Goal: Information Seeking & Learning: Check status

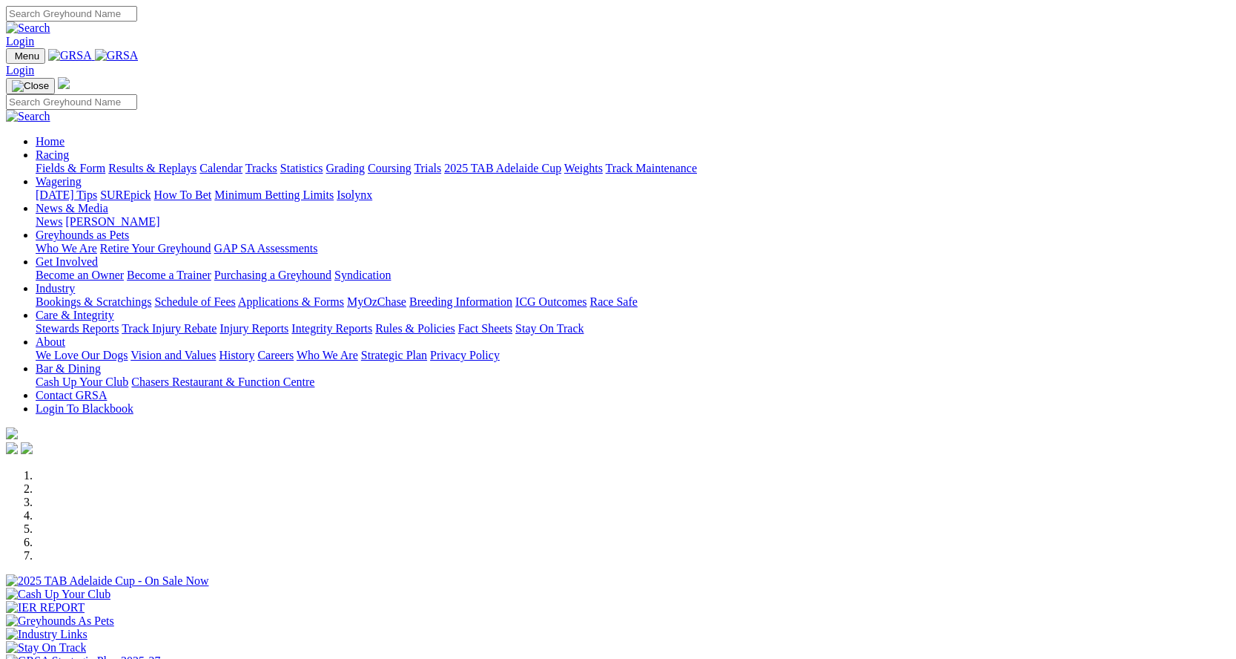
click at [197, 162] on link "Results & Replays" at bounding box center [152, 168] width 88 height 13
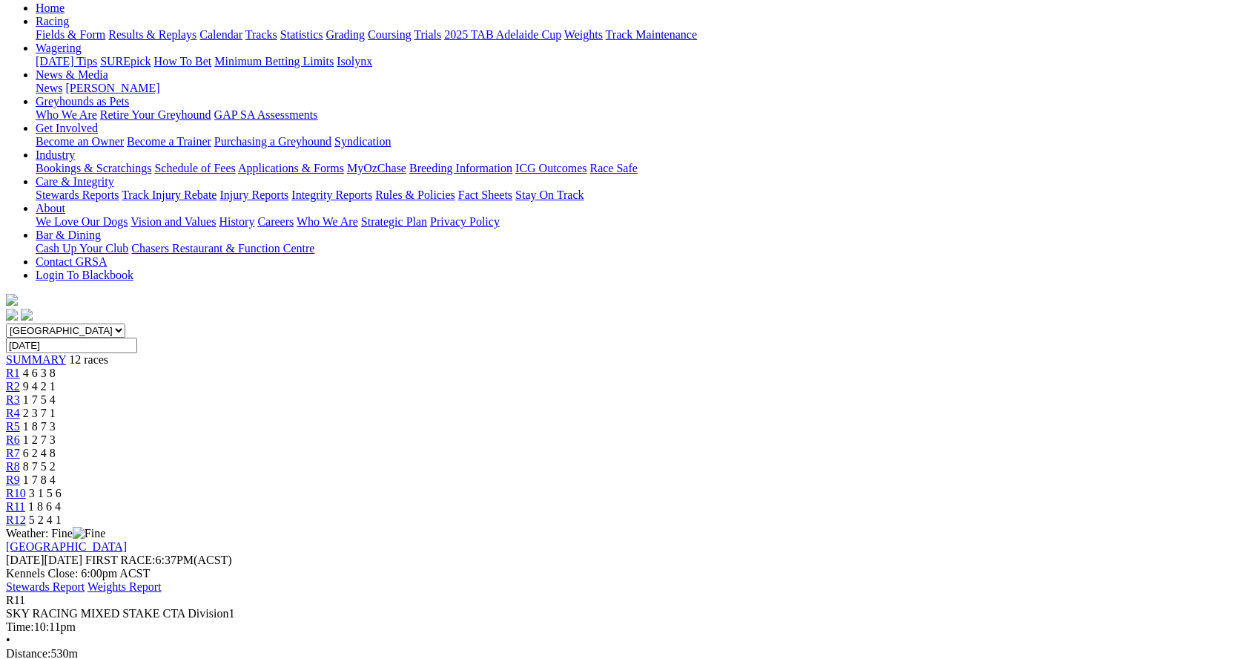
scroll to position [148, 0]
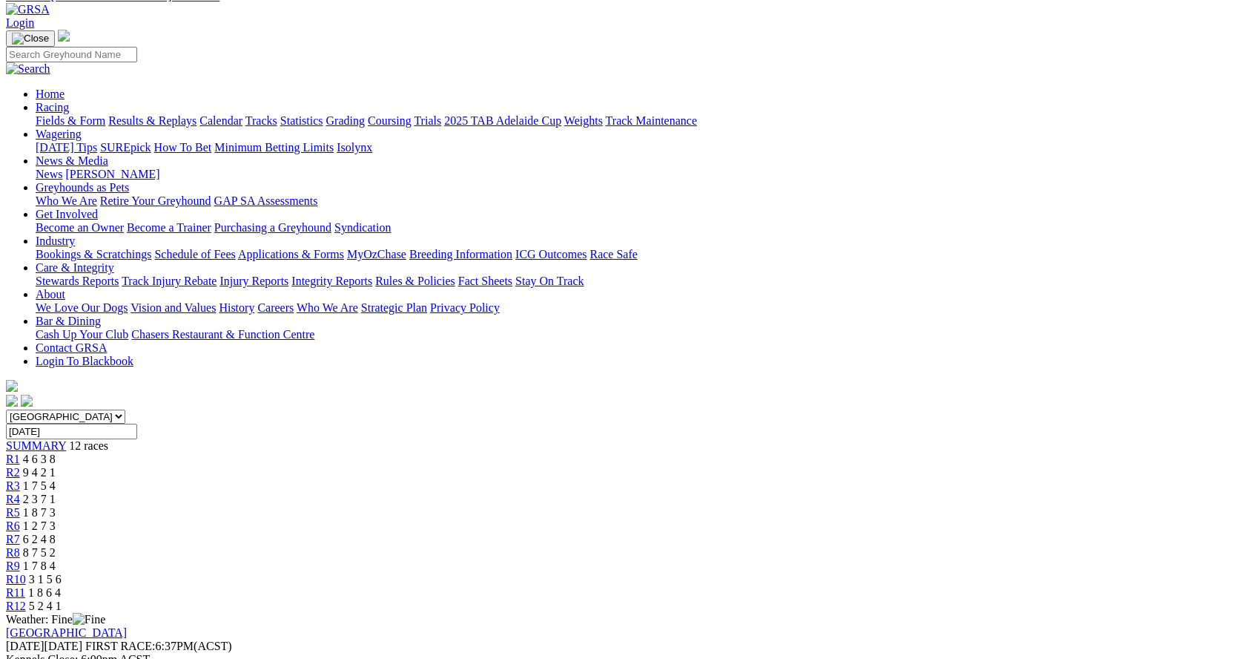
click at [913, 573] on div "R10 3 1 5 6" at bounding box center [618, 579] width 1224 height 13
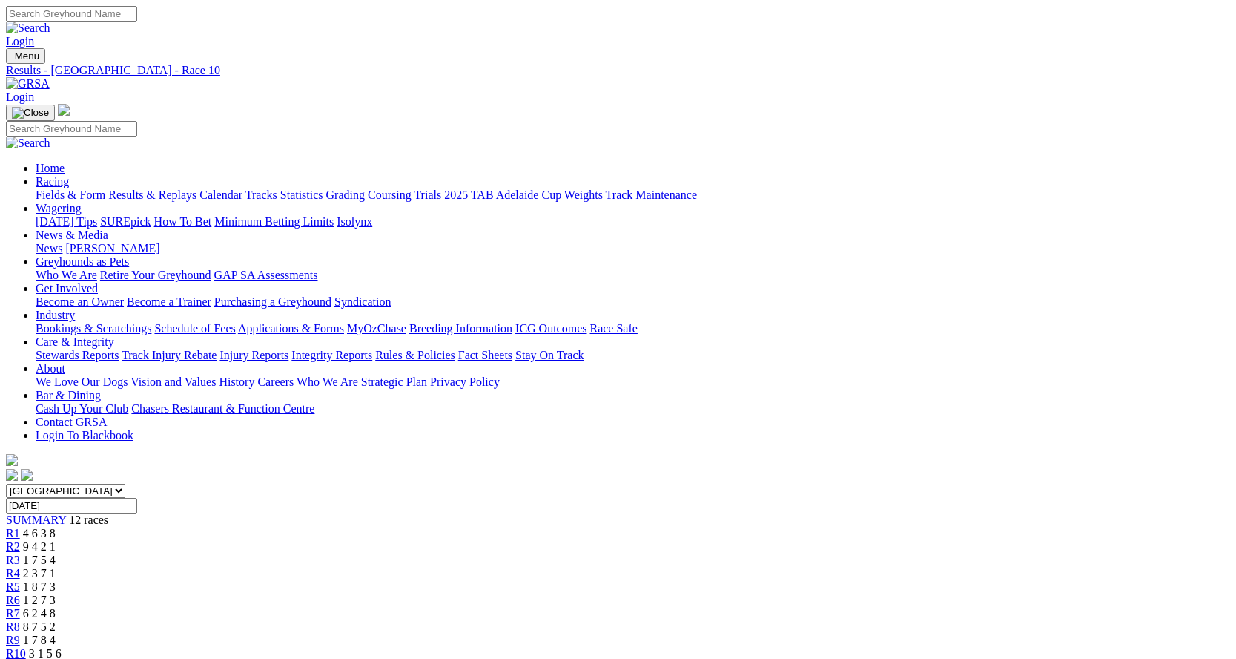
click at [56, 633] on span "1 7 8 4" at bounding box center [39, 639] width 33 height 13
click at [773, 620] on div "R8 8 7 5 2" at bounding box center [618, 626] width 1224 height 13
click at [20, 607] on link "R7" at bounding box center [13, 613] width 14 height 13
click at [56, 593] on span "1 2 7 3" at bounding box center [39, 599] width 33 height 13
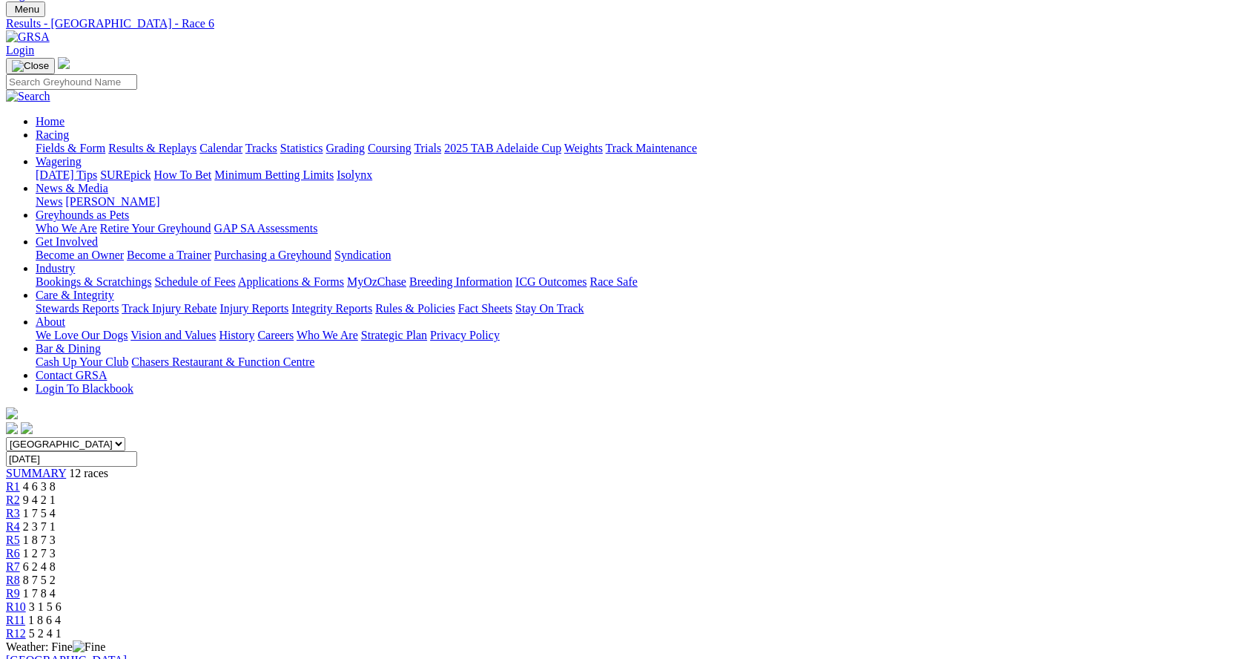
scroll to position [222, 0]
